Goal: Task Accomplishment & Management: Manage account settings

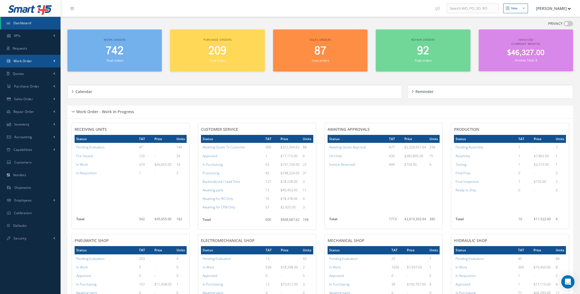
drag, startPoint x: 0, startPoint y: 0, endPoint x: 31, endPoint y: 76, distance: 82.2
click at [42, 58] on link "Work Order" at bounding box center [30, 61] width 61 height 13
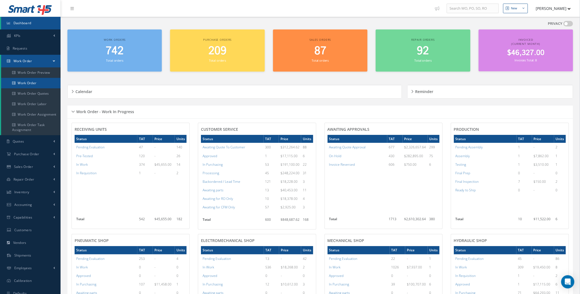
click at [23, 84] on link "Work Order" at bounding box center [30, 83] width 59 height 10
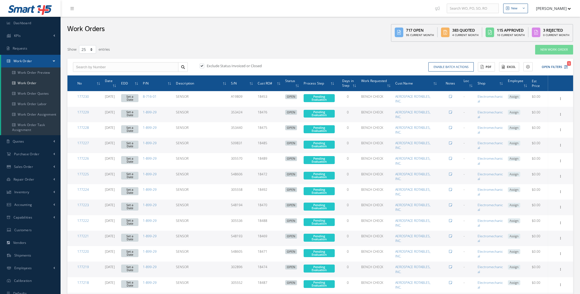
select select "25"
click at [104, 68] on input "text" at bounding box center [125, 67] width 105 height 10
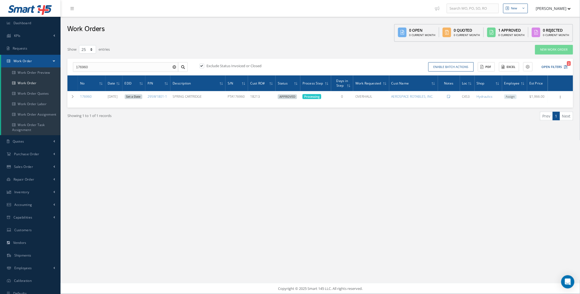
click at [373, 191] on div "New New Work Order New Purchase Order New Customer Quote New Sales Order New Re…" at bounding box center [320, 147] width 519 height 294
click at [99, 67] on input "176960" at bounding box center [125, 67] width 105 height 10
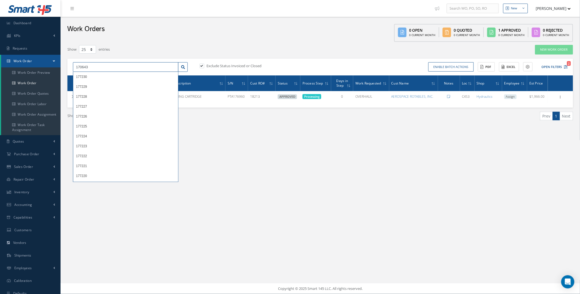
type input "170643"
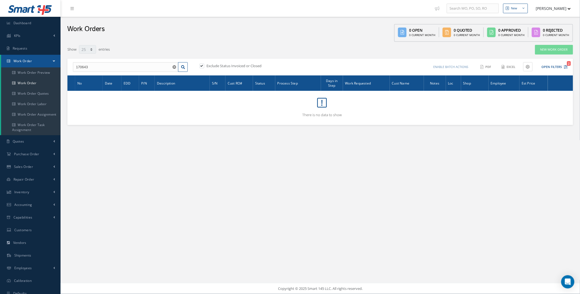
click at [204, 65] on label at bounding box center [204, 65] width 1 height 5
click at [201, 65] on input "checkbox" at bounding box center [202, 66] width 4 height 4
checkbox input "false"
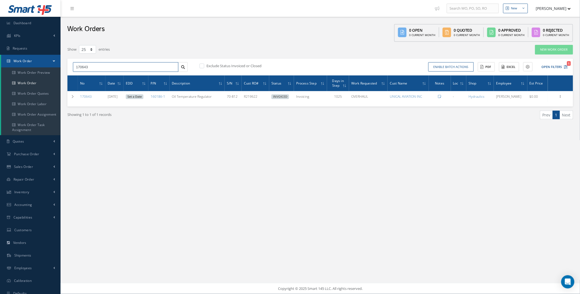
click at [115, 66] on input "170643" at bounding box center [125, 67] width 105 height 10
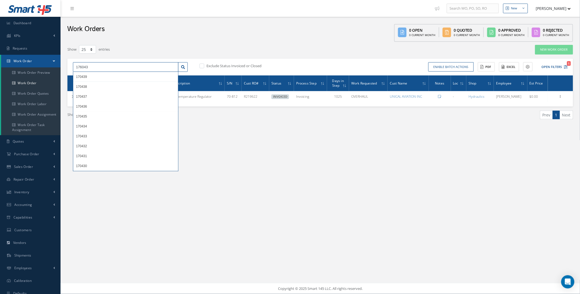
type input "176043"
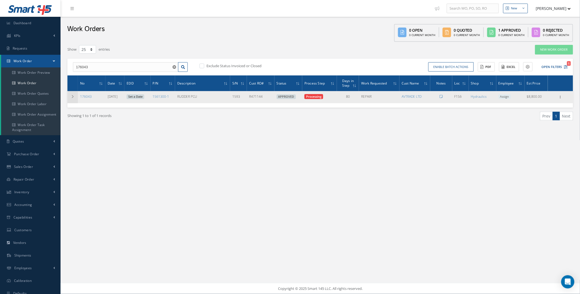
click at [72, 95] on icon at bounding box center [73, 96] width 4 height 3
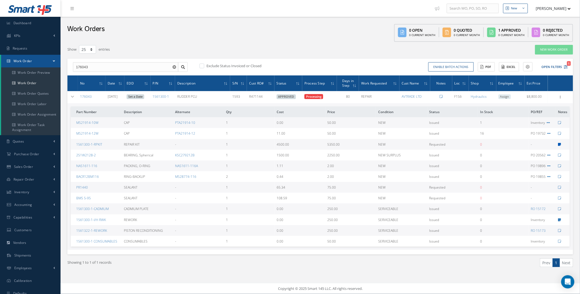
click at [560, 144] on icon at bounding box center [559, 144] width 3 height 3
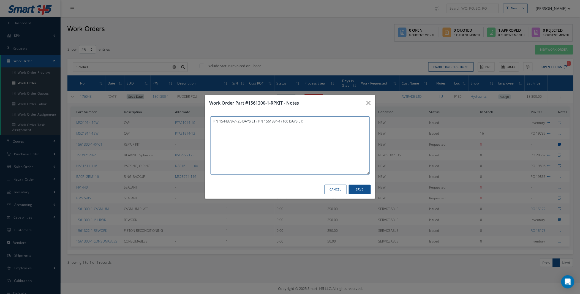
type textarea "PN 1544378-7 (25 DAYS LT), PN 1561334-1 (100 DAYS LT)"
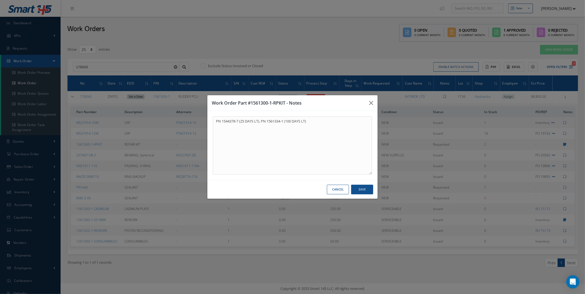
click at [337, 191] on button "Cancel" at bounding box center [338, 190] width 22 height 10
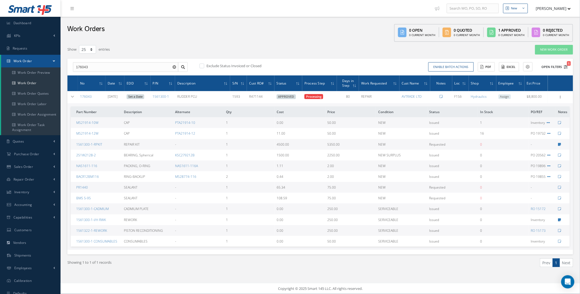
click at [558, 68] on button "Open Filters 1" at bounding box center [552, 66] width 31 height 9
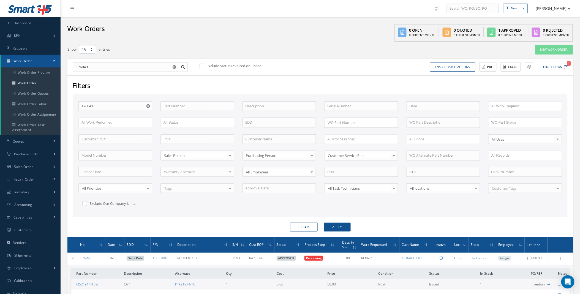
click at [148, 104] on use "Reset" at bounding box center [148, 106] width 4 height 4
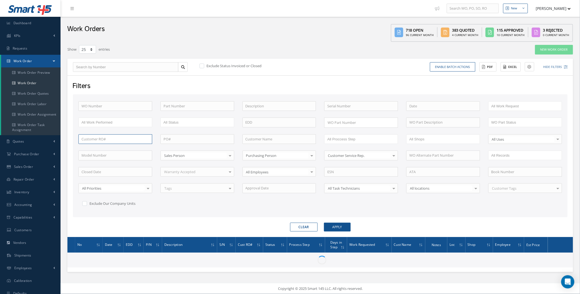
click at [107, 138] on input "text" at bounding box center [115, 139] width 74 height 10
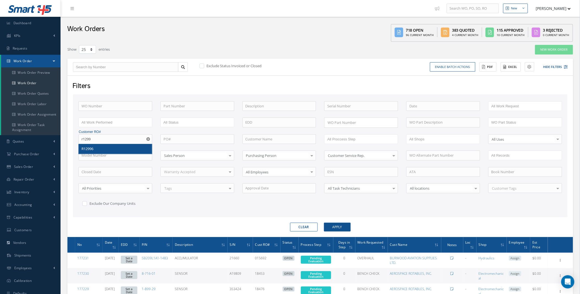
click at [89, 147] on span "R12996" at bounding box center [87, 148] width 12 height 5
type input "R12996"
click at [337, 230] on button "Apply" at bounding box center [337, 227] width 27 height 9
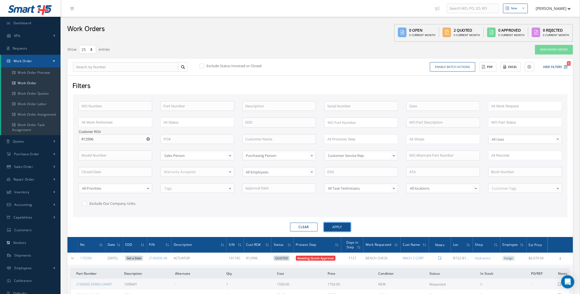
scroll to position [204, 0]
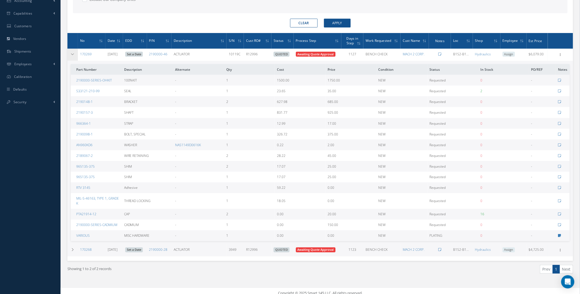
click at [73, 55] on icon at bounding box center [73, 54] width 4 height 3
